Goal: Share content

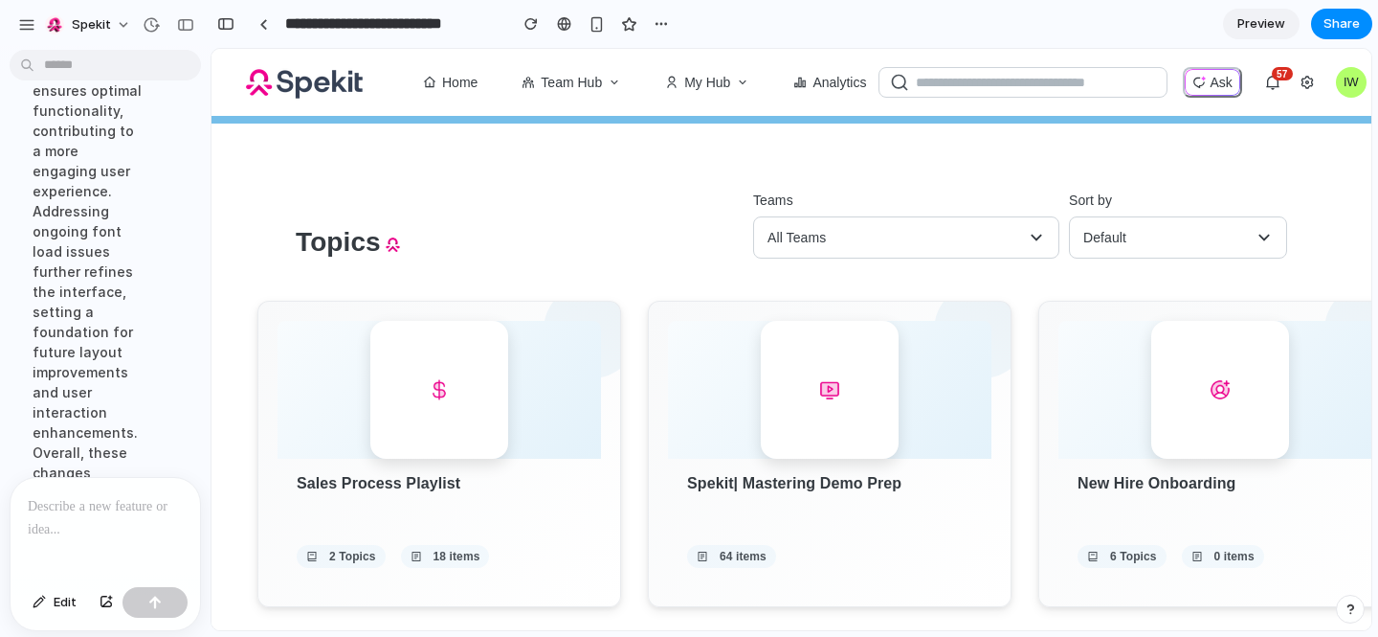
scroll to position [29, 0]
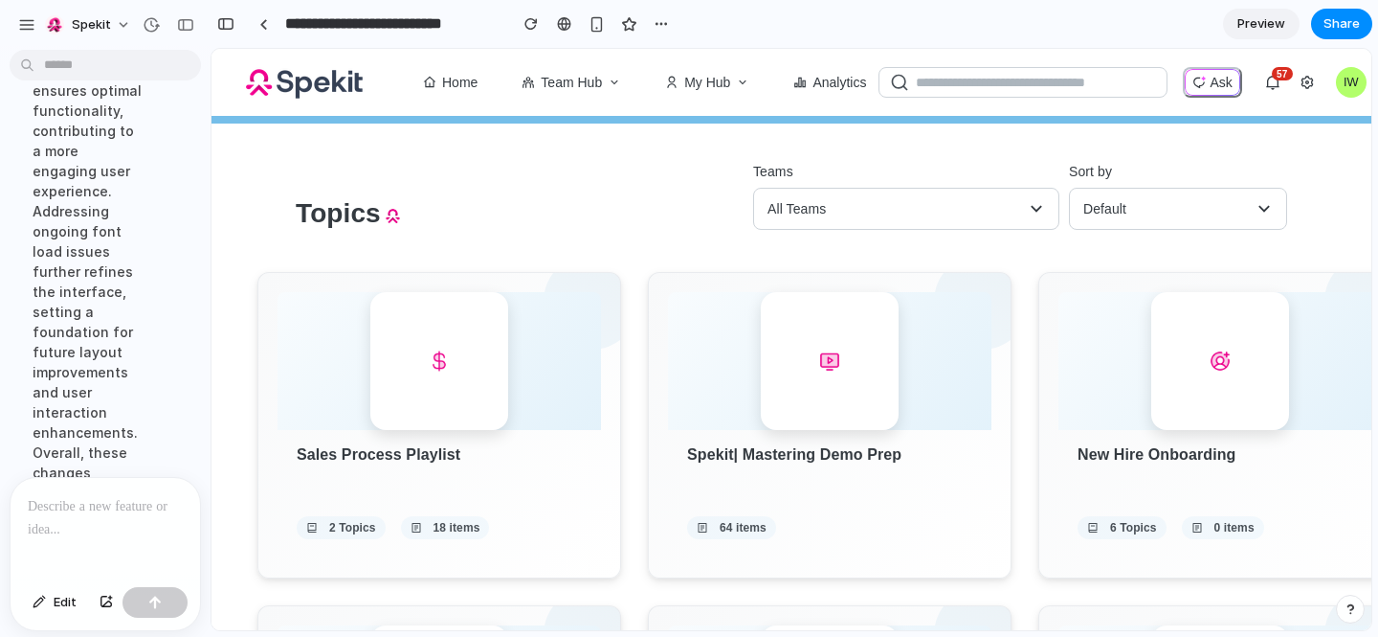
click at [106, 512] on p at bounding box center [105, 506] width 155 height 23
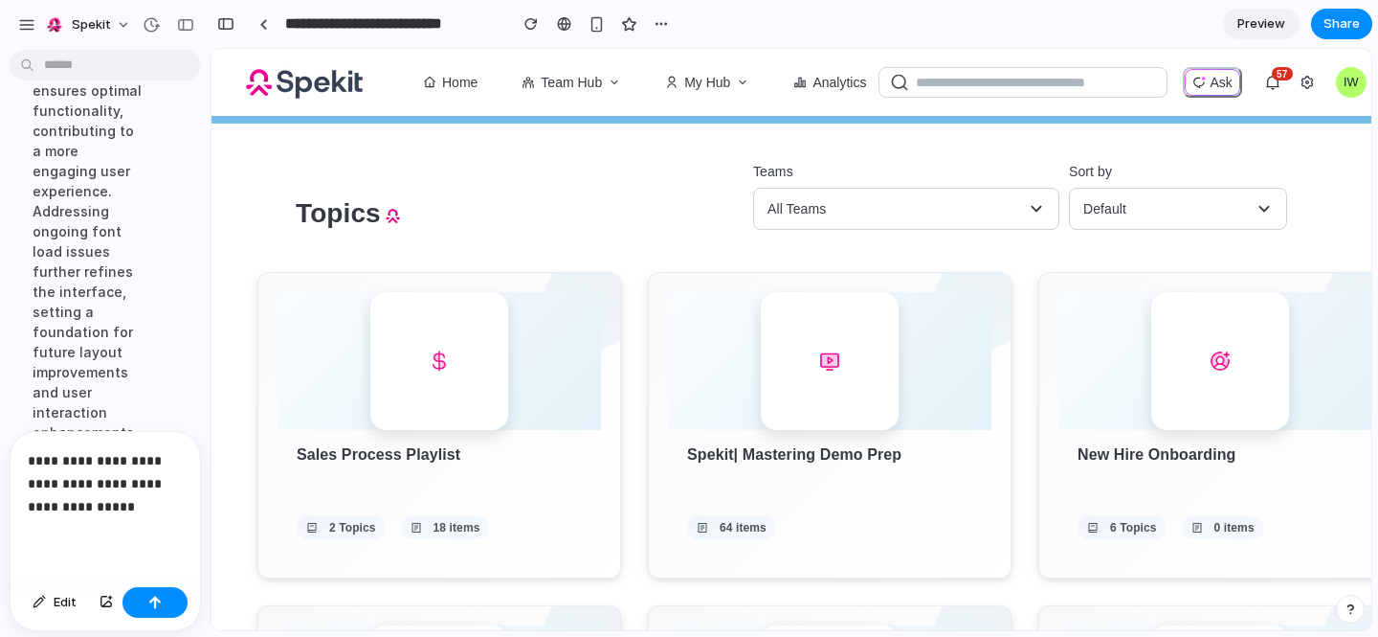
click at [161, 515] on p "**********" at bounding box center [105, 483] width 155 height 69
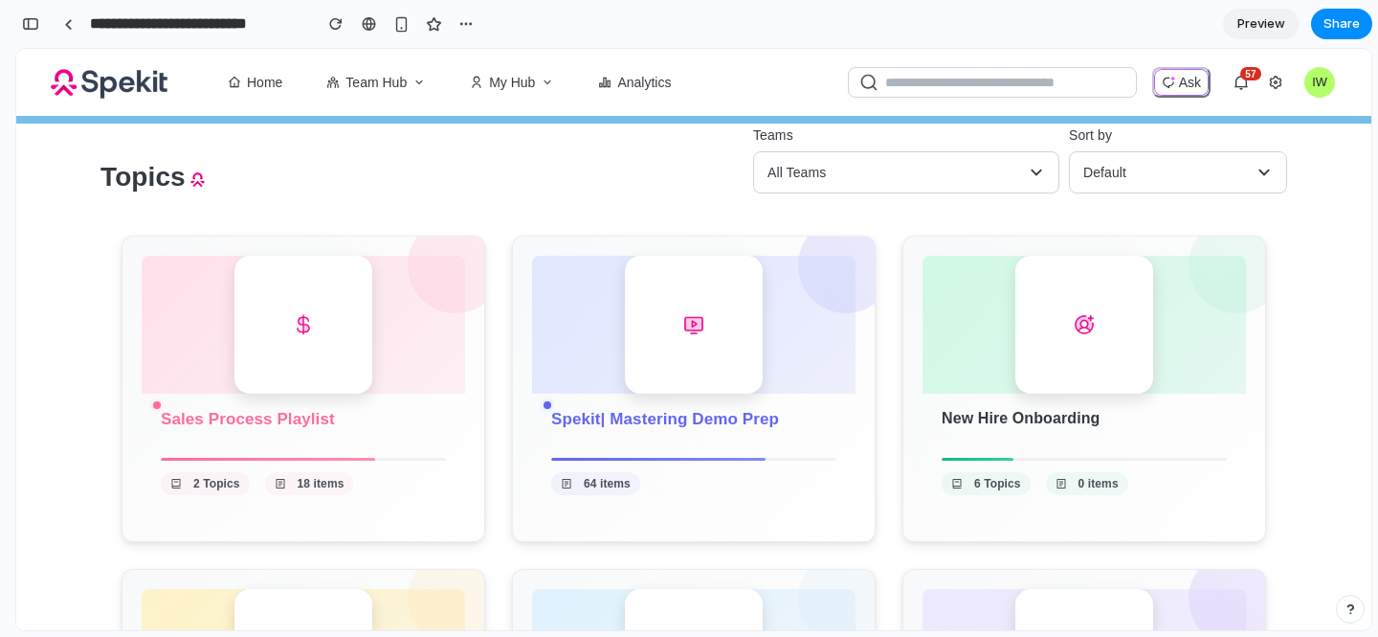
scroll to position [63, 0]
click at [1352, 20] on span "Share" at bounding box center [1342, 23] width 36 height 19
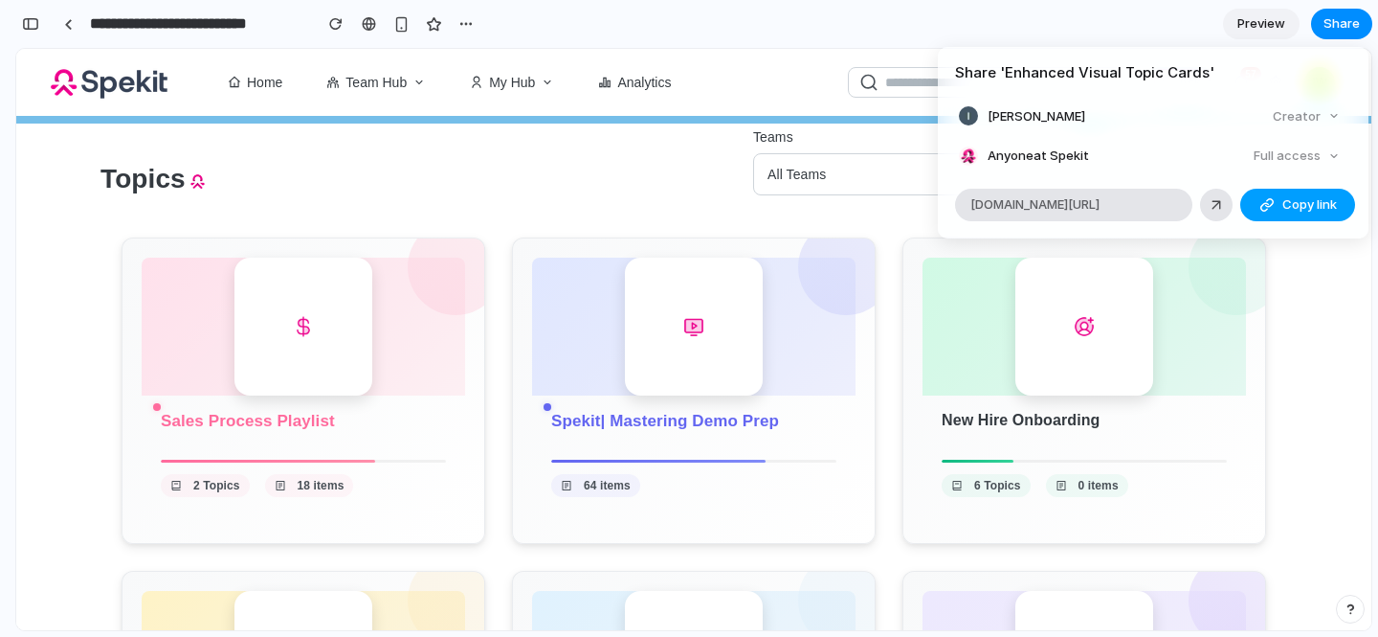
click at [1283, 201] on span "Copy link" at bounding box center [1310, 204] width 55 height 19
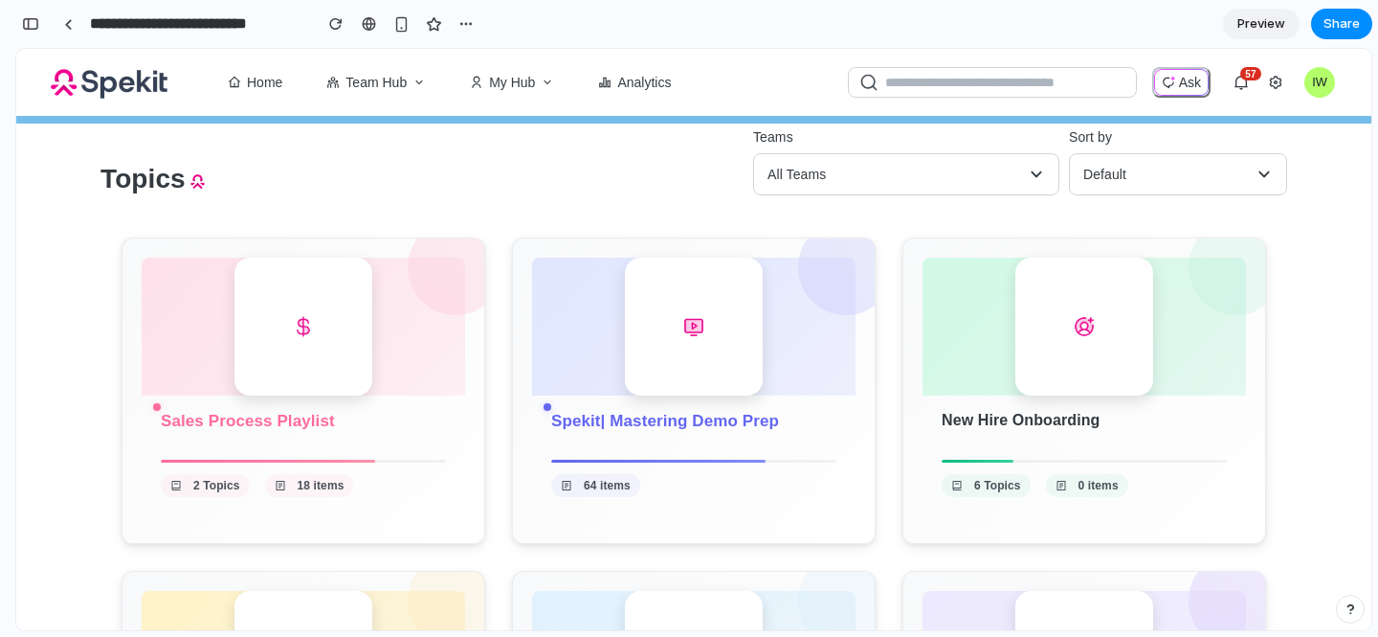
click at [1340, 415] on div "Share ' Enhanced Visual Topic Cards ' Ian Watson Creator Anyone at Spekit Full …" at bounding box center [689, 318] width 1378 height 637
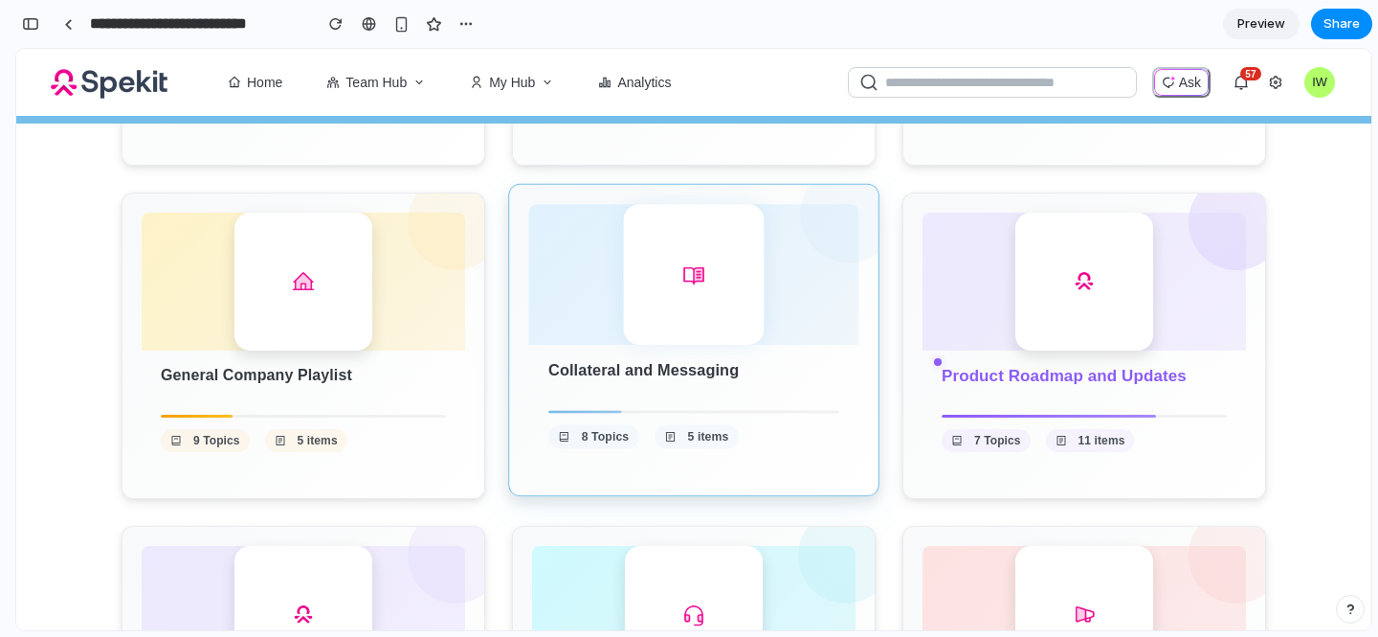
scroll to position [503, 0]
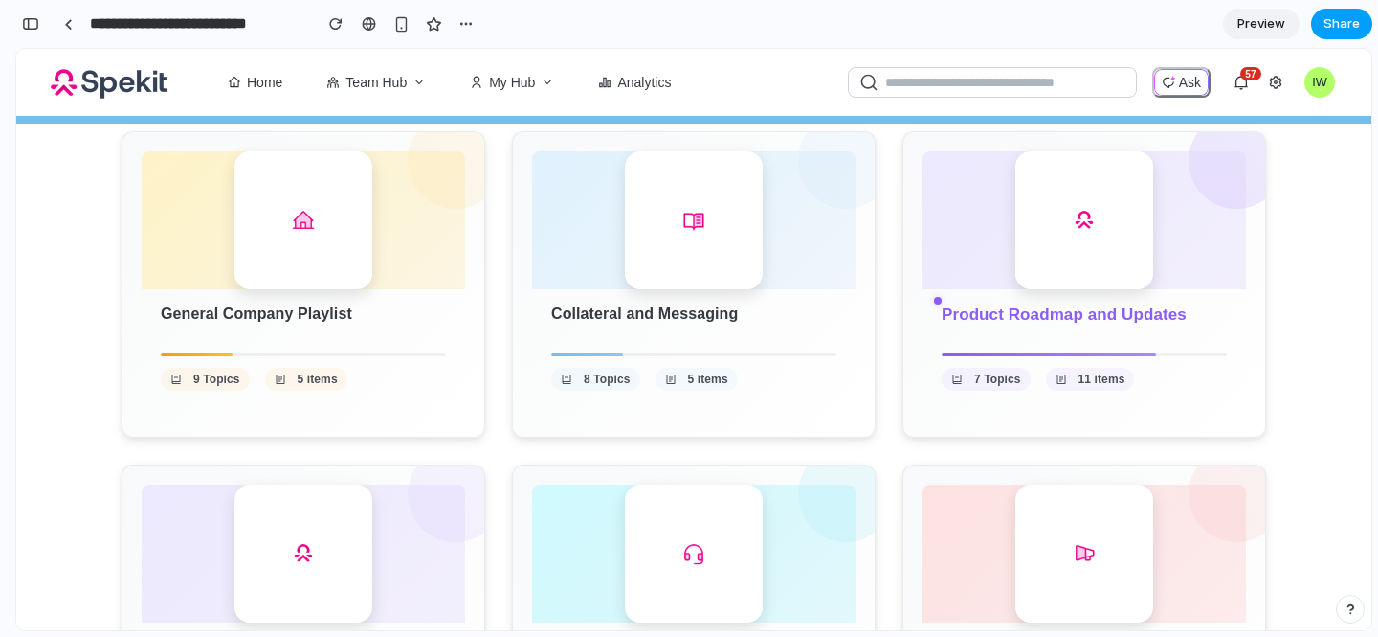
click at [1348, 21] on span "Share" at bounding box center [1342, 23] width 36 height 19
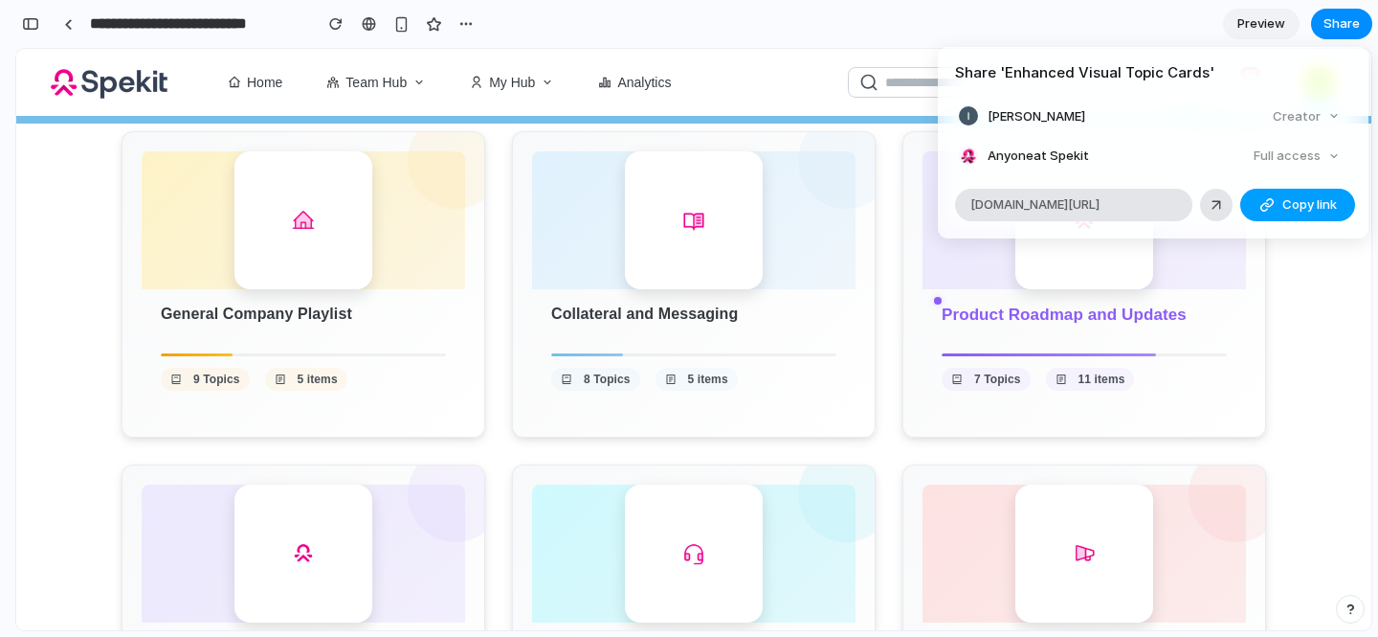
click at [1283, 208] on span "Copy link" at bounding box center [1310, 204] width 55 height 19
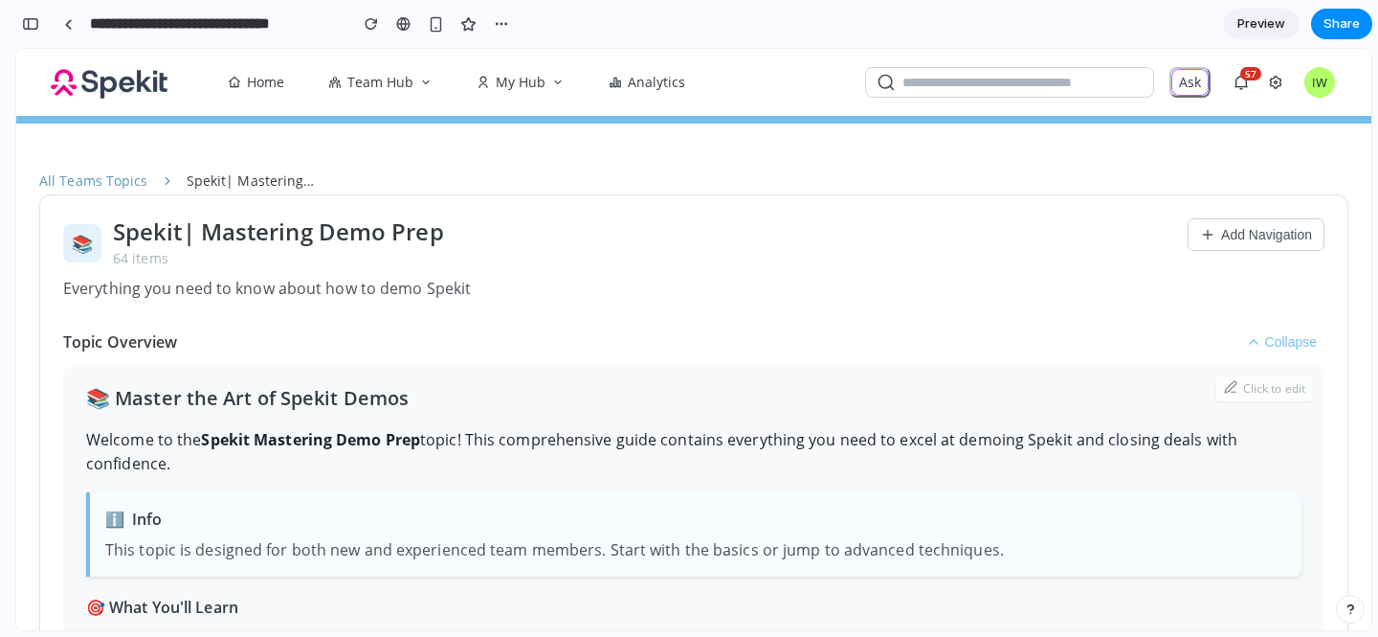
scroll to position [131, 0]
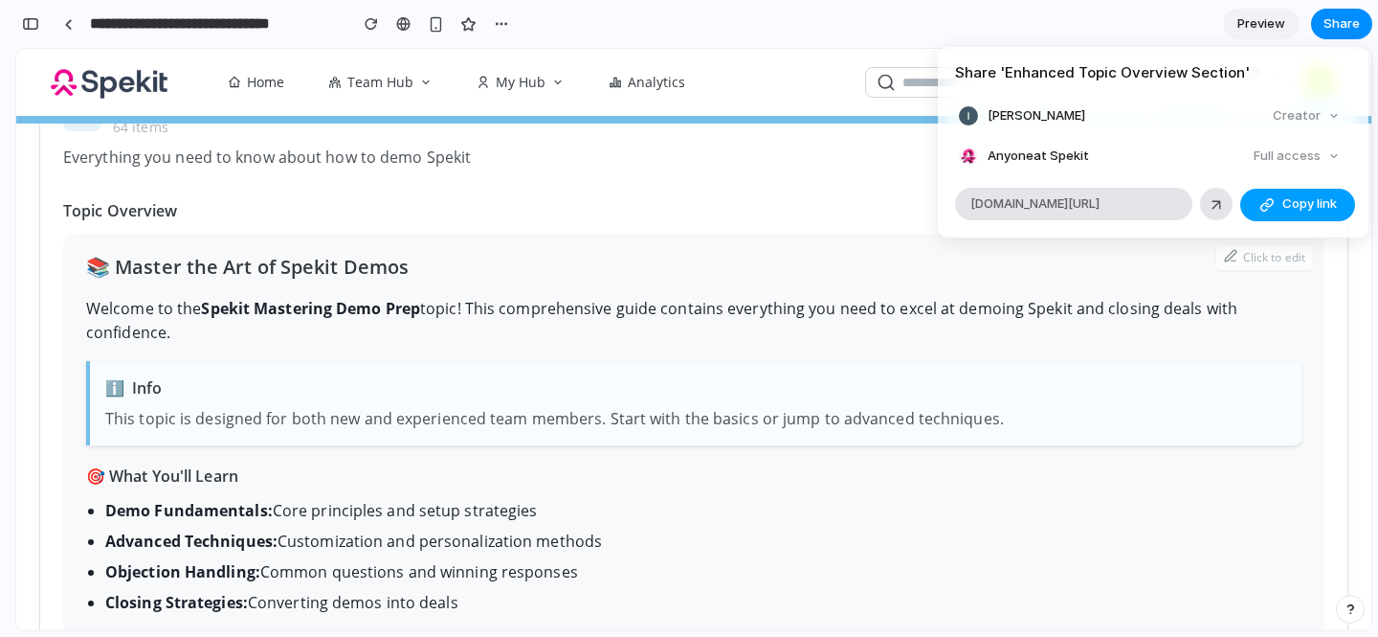
click at [1312, 206] on span "Copy link" at bounding box center [1310, 204] width 55 height 19
